Goal: Task Accomplishment & Management: Complete application form

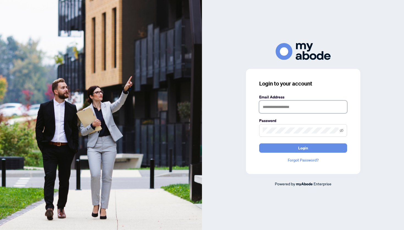
type input "**********"
click at [287, 145] on button "Login" at bounding box center [303, 148] width 88 height 9
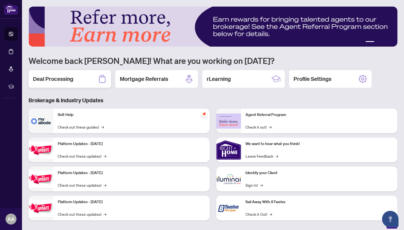
click at [98, 83] on div "Deal Processing" at bounding box center [70, 79] width 82 height 18
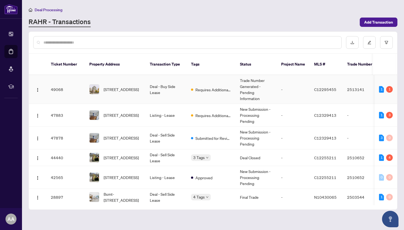
click at [184, 84] on td "Deal - Buy Side Lease" at bounding box center [165, 89] width 41 height 29
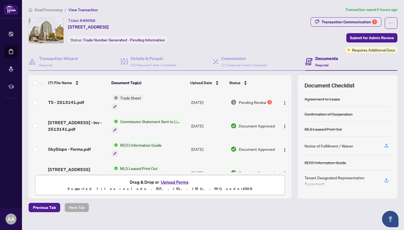
click at [215, 101] on td "[DATE]" at bounding box center [208, 103] width 39 height 24
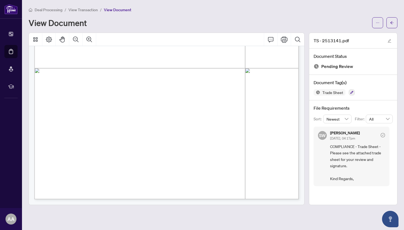
scroll to position [194, 0]
click at [377, 23] on icon "ellipsis" at bounding box center [377, 23] width 3 height 1
click at [355, 37] on span "Download" at bounding box center [358, 35] width 42 height 6
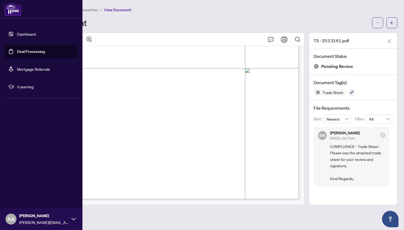
click at [24, 34] on link "Dashboard" at bounding box center [26, 34] width 19 height 5
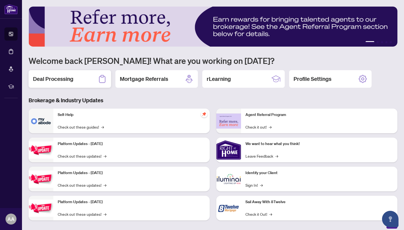
click at [71, 79] on h2 "Deal Processing" at bounding box center [53, 79] width 40 height 8
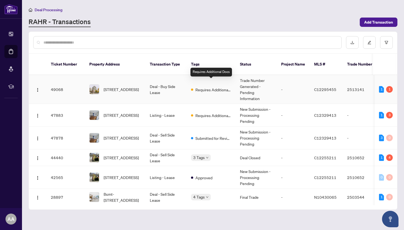
click at [200, 87] on span "Requires Additional Docs" at bounding box center [213, 90] width 36 height 6
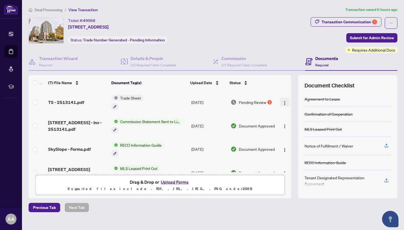
click at [283, 102] on img "button" at bounding box center [284, 103] width 4 height 4
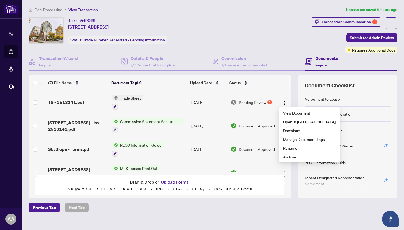
click at [263, 102] on span "Pending Review" at bounding box center [252, 102] width 27 height 6
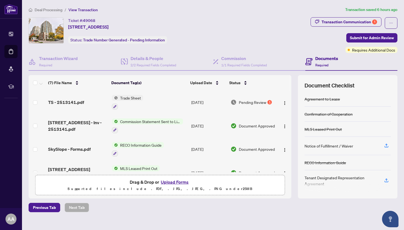
click at [166, 181] on button "Upload Forms" at bounding box center [174, 182] width 31 height 7
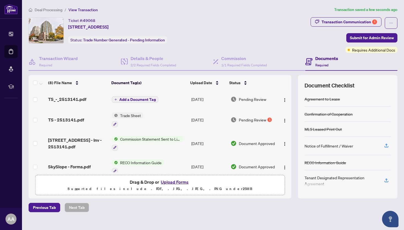
click at [153, 100] on span "Add a Document Tag" at bounding box center [137, 100] width 37 height 4
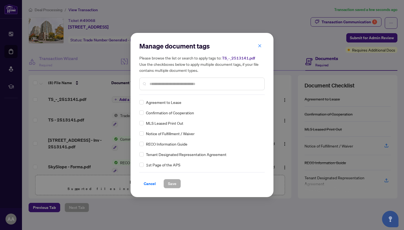
click at [152, 86] on input "text" at bounding box center [204, 84] width 110 height 6
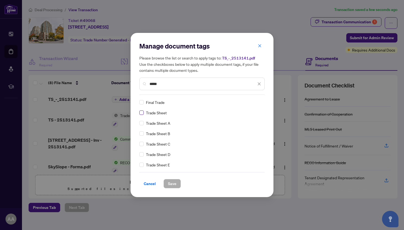
type input "*****"
click at [143, 113] on span at bounding box center [141, 113] width 4 height 4
click at [170, 183] on span "Save" at bounding box center [172, 184] width 9 height 9
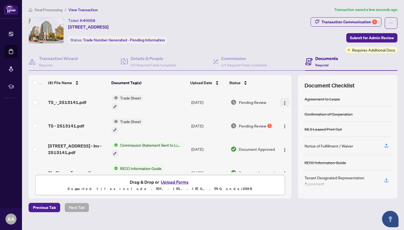
click at [282, 103] on img "button" at bounding box center [284, 103] width 4 height 4
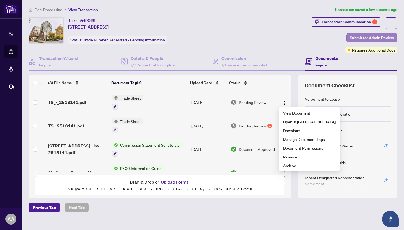
click at [375, 38] on span "Submit for Admin Review" at bounding box center [372, 38] width 44 height 9
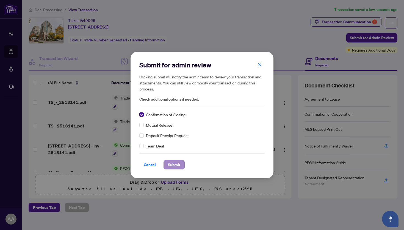
click at [171, 163] on span "Submit" at bounding box center [174, 165] width 12 height 9
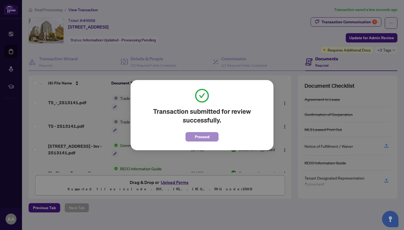
click at [203, 140] on span "Proceed" at bounding box center [202, 137] width 15 height 9
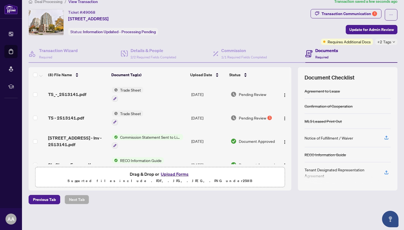
scroll to position [8, 0]
